Goal: Check status

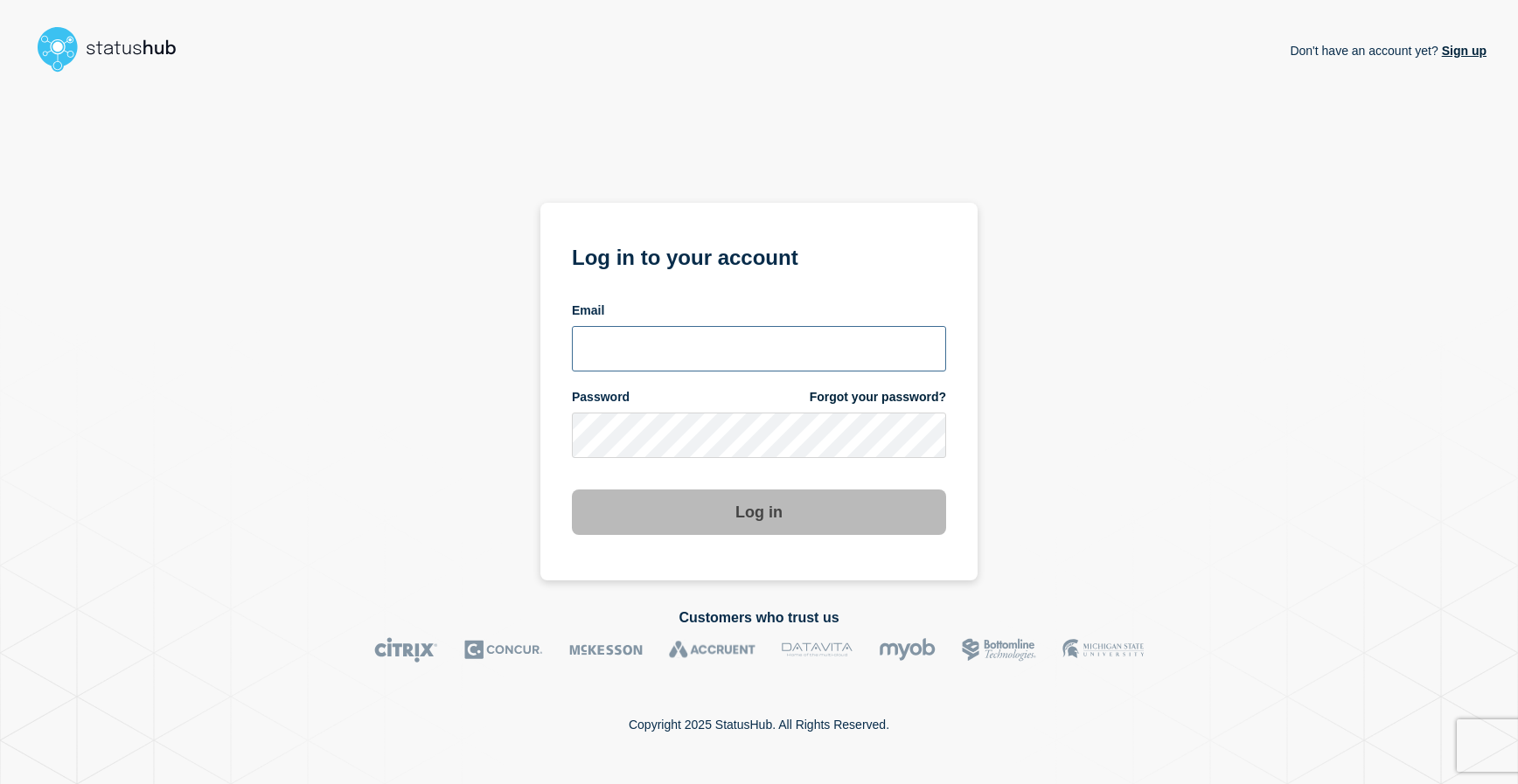
type input "[EMAIL_ADDRESS][DOMAIN_NAME]"
click at [782, 507] on button "Log in" at bounding box center [759, 512] width 374 height 45
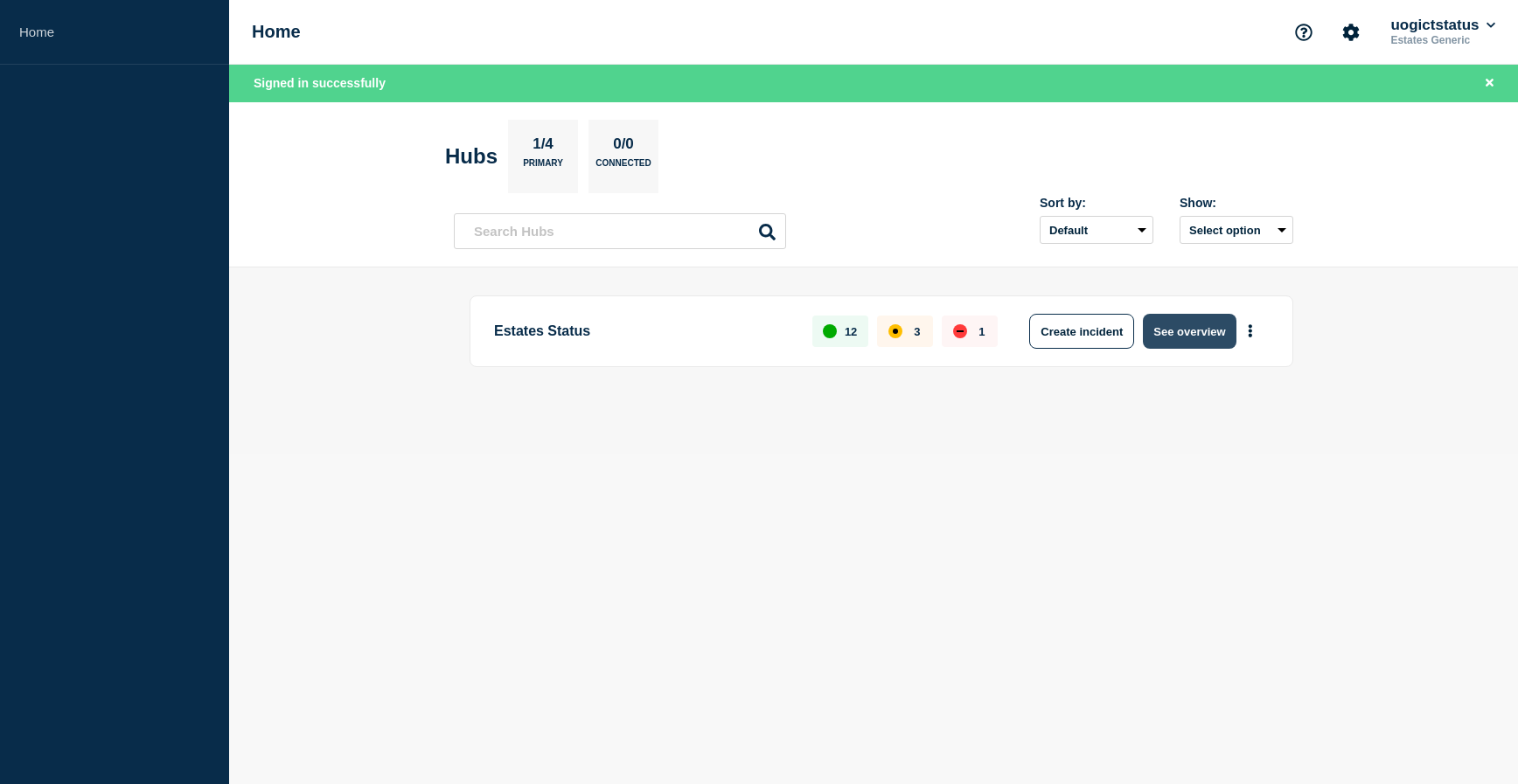
click at [1176, 334] on button "See overview" at bounding box center [1189, 331] width 93 height 35
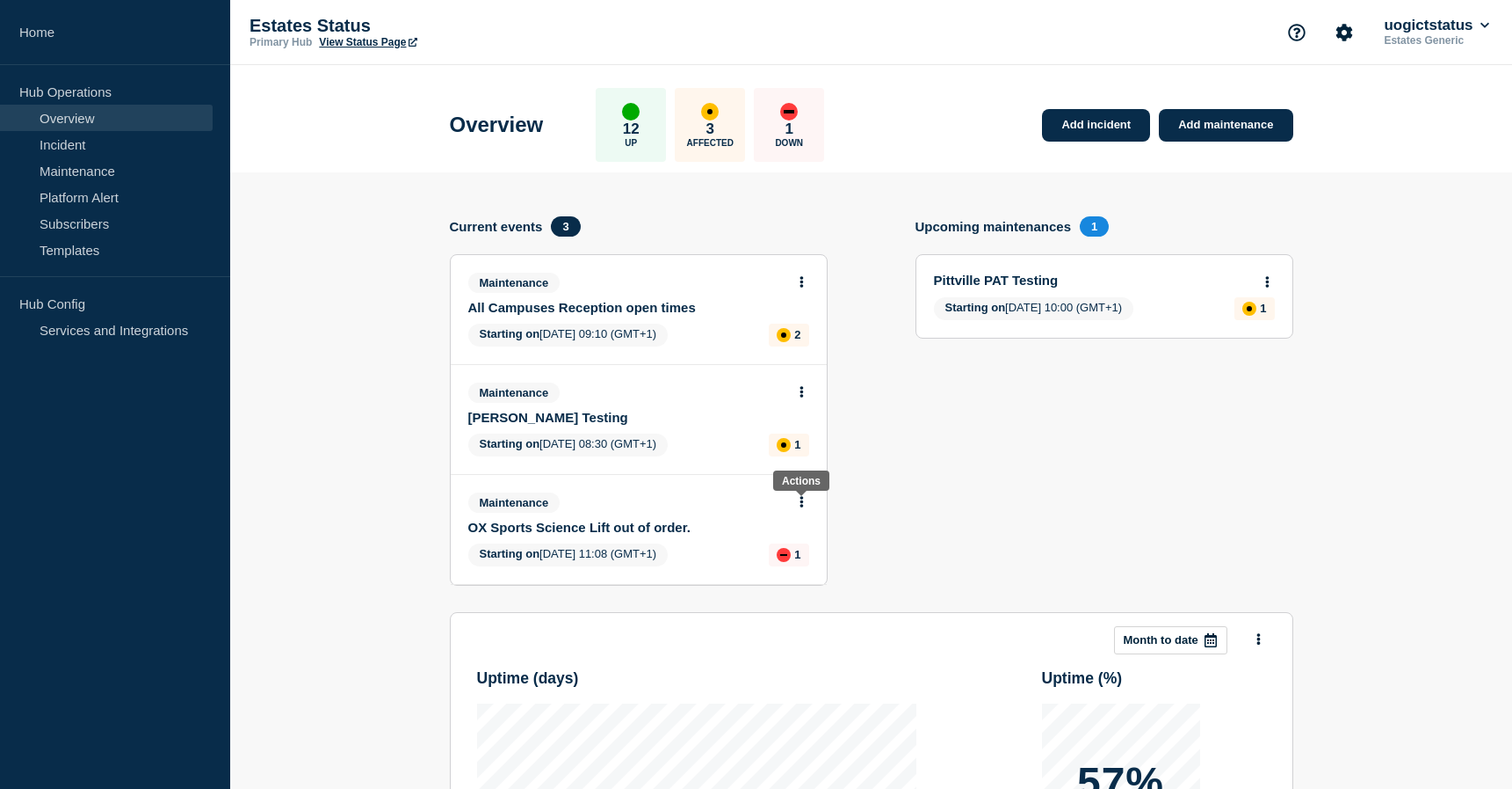
click at [802, 501] on icon at bounding box center [802, 501] width 4 height 11
click at [802, 500] on icon at bounding box center [802, 501] width 4 height 11
click at [804, 541] on link "View maintenance" at bounding box center [802, 544] width 101 height 14
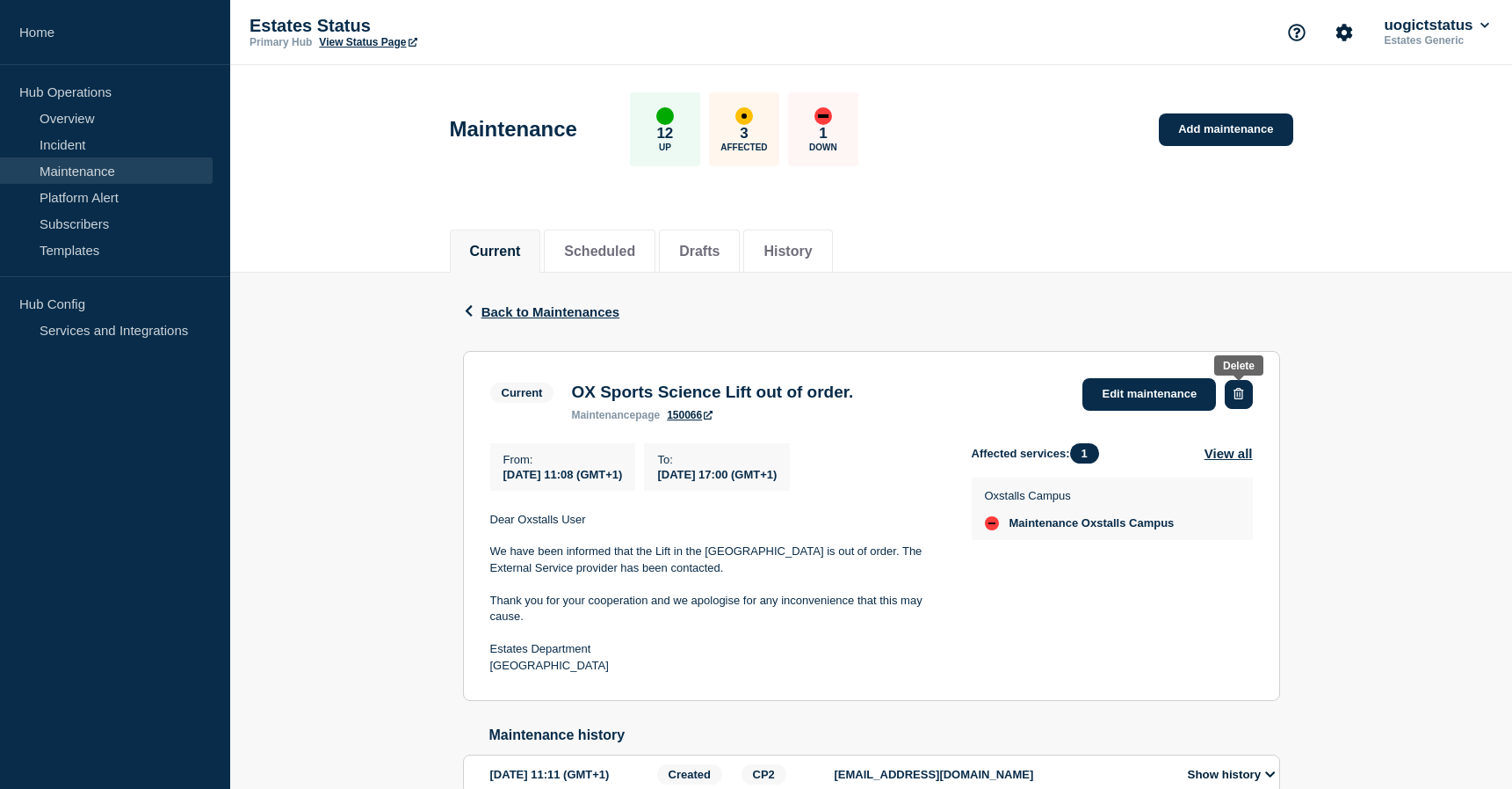
click at [1246, 400] on button "button" at bounding box center [1238, 394] width 27 height 29
